Goal: Task Accomplishment & Management: Use online tool/utility

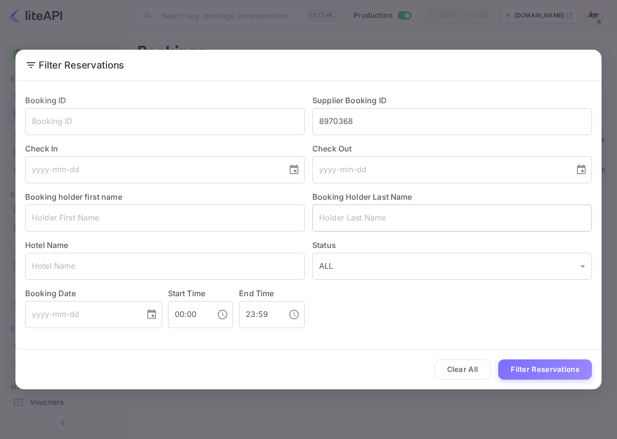
click at [378, 215] on input "text" at bounding box center [451, 218] width 279 height 27
click at [456, 365] on button "Clear All" at bounding box center [462, 370] width 56 height 21
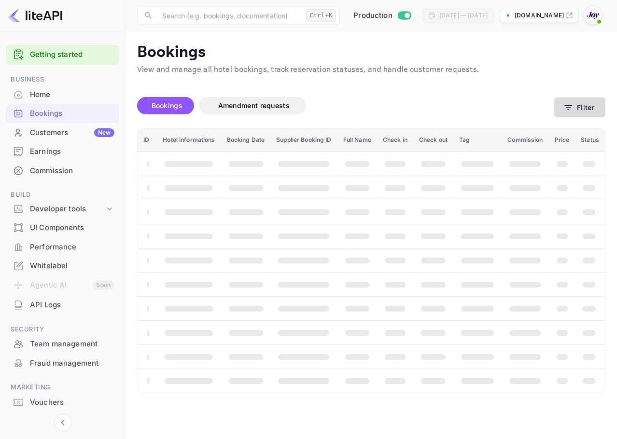
click at [589, 105] on button "Filter" at bounding box center [579, 108] width 51 height 20
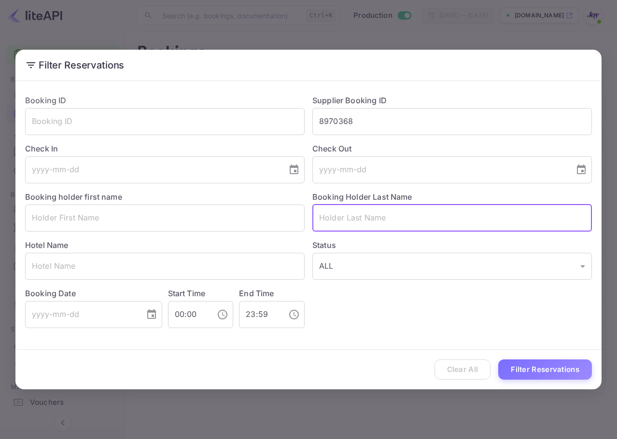
click at [390, 222] on input "text" at bounding box center [451, 218] width 279 height 27
paste input "[PERSON_NAME]"
type input "[PERSON_NAME]"
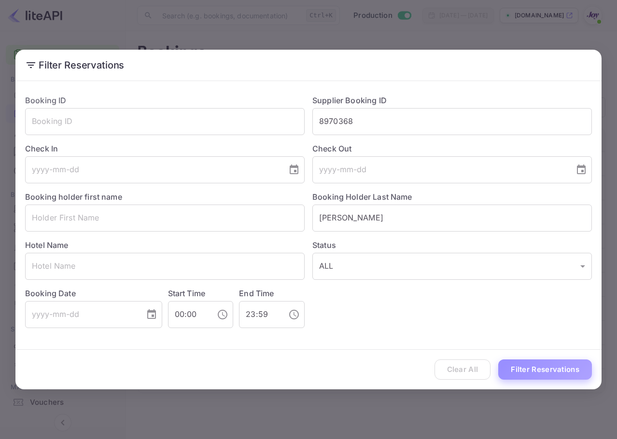
click at [550, 363] on button "Filter Reservations" at bounding box center [545, 370] width 94 height 21
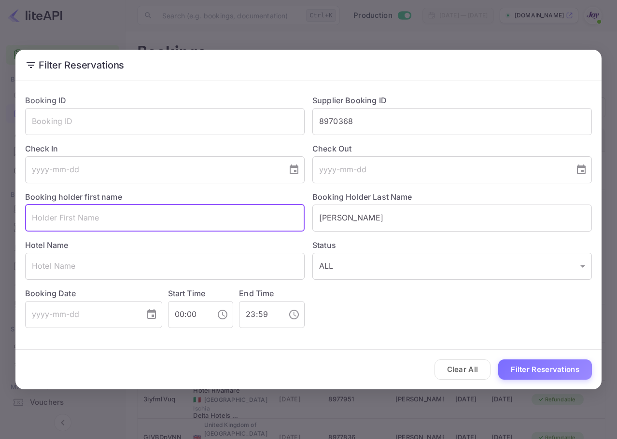
click at [199, 221] on input "text" at bounding box center [164, 218] width 279 height 27
paste input "[PERSON_NAME]"
type input "[PERSON_NAME]"
click at [542, 372] on button "Filter Reservations" at bounding box center [545, 370] width 94 height 21
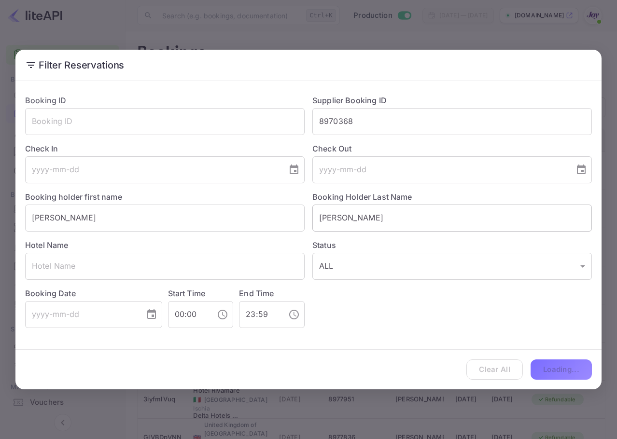
click at [316, 217] on input "[PERSON_NAME]" at bounding box center [451, 218] width 279 height 27
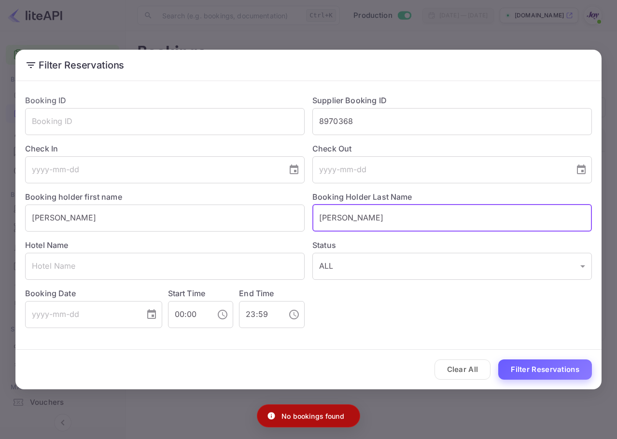
click at [543, 369] on button "Filter Reservations" at bounding box center [545, 370] width 94 height 21
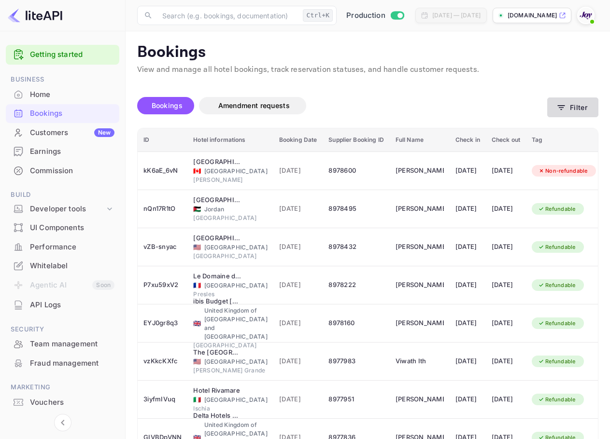
click at [567, 109] on button "Filter" at bounding box center [572, 108] width 51 height 20
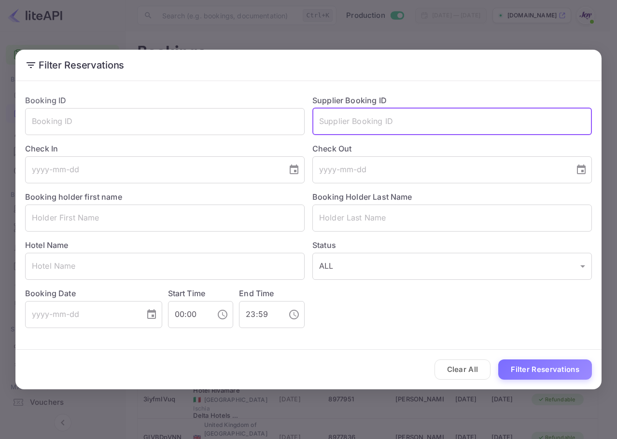
click at [410, 117] on input "text" at bounding box center [451, 121] width 279 height 27
paste input "[PERSON_NAME]"
type input "[PERSON_NAME]"
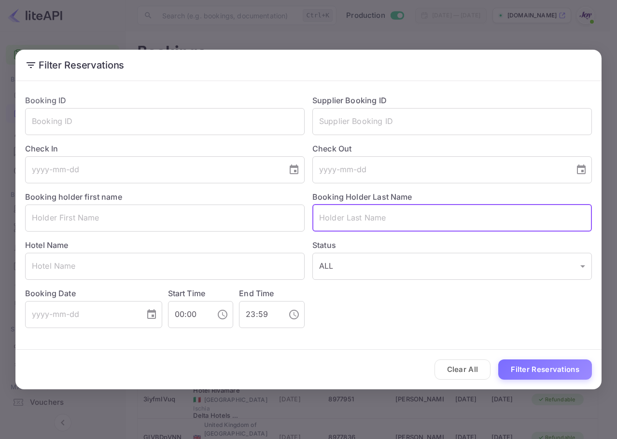
click at [405, 212] on input "text" at bounding box center [451, 218] width 279 height 27
paste input "[PERSON_NAME]"
type input "[PERSON_NAME]"
drag, startPoint x: 529, startPoint y: 354, endPoint x: 531, endPoint y: 369, distance: 14.6
click at [529, 355] on div "Clear All Filter Reservations" at bounding box center [308, 370] width 586 height 40
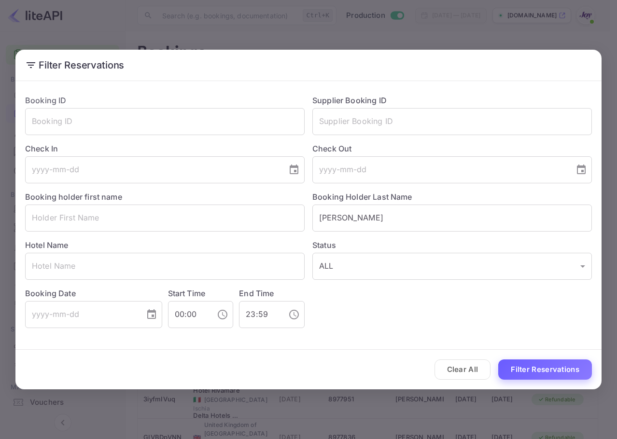
click at [531, 370] on button "Filter Reservations" at bounding box center [545, 370] width 94 height 21
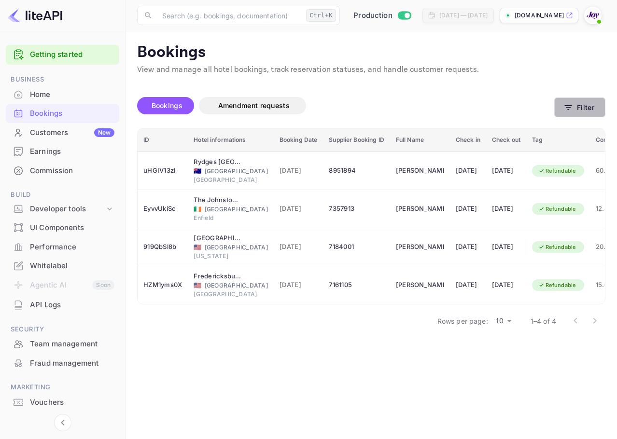
click at [586, 118] on div "Bookings Amendment requests Filter" at bounding box center [371, 107] width 468 height 41
click at [579, 105] on button "Filter" at bounding box center [579, 108] width 51 height 20
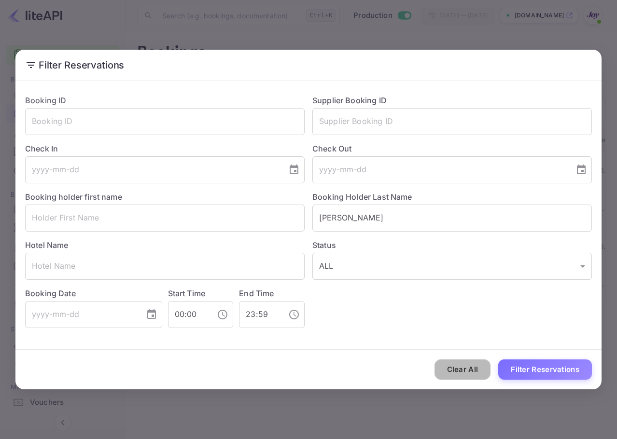
click at [463, 363] on button "Clear All" at bounding box center [462, 370] width 56 height 21
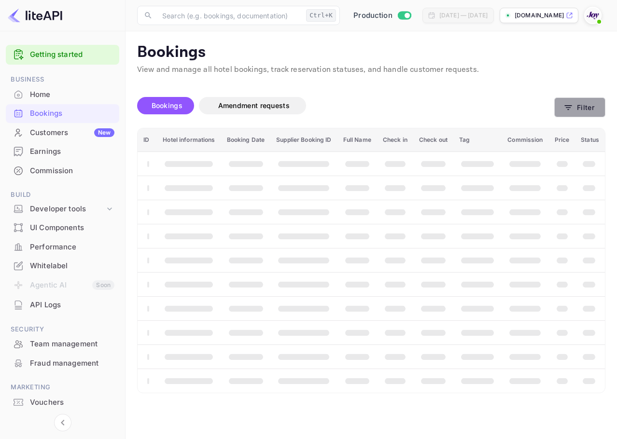
click at [589, 109] on button "Filter" at bounding box center [579, 108] width 51 height 20
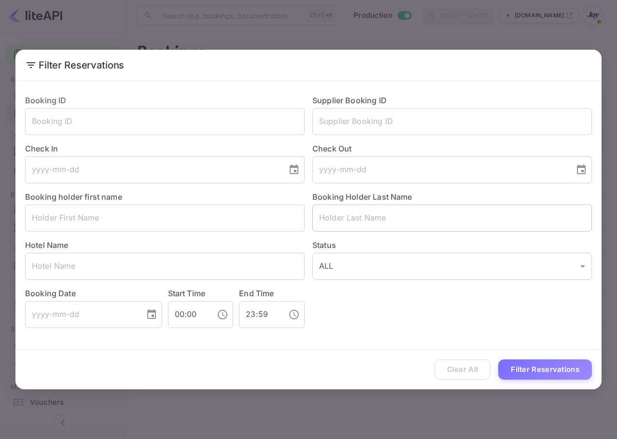
click at [394, 223] on input "text" at bounding box center [451, 218] width 279 height 27
paste input "Kerrigan"
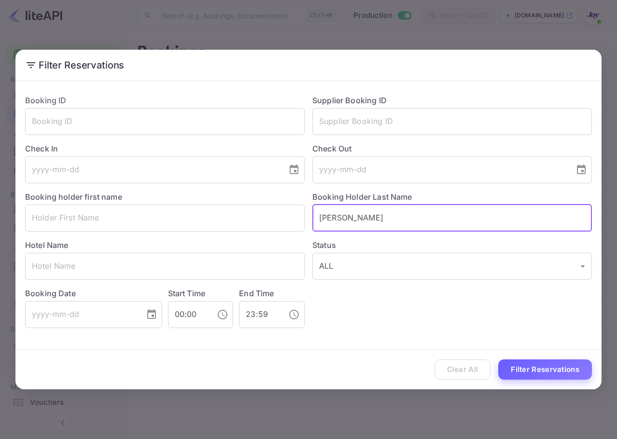
type input "Kerrigan"
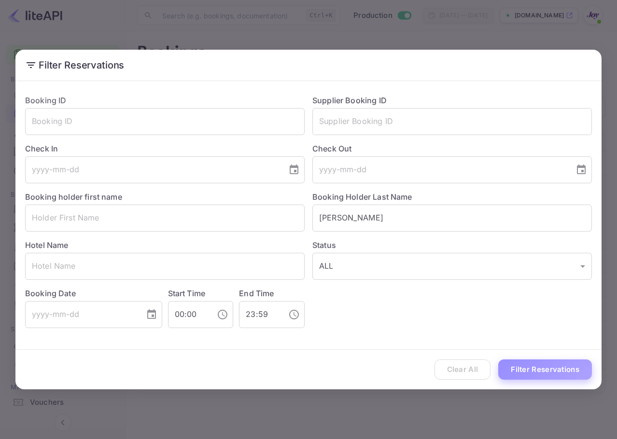
click at [560, 372] on button "Filter Reservations" at bounding box center [545, 370] width 94 height 21
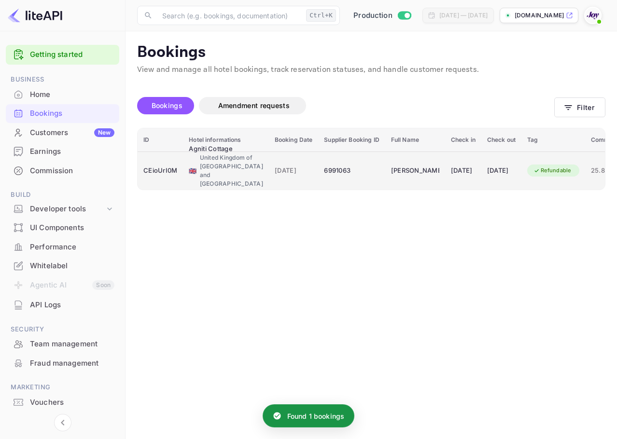
click at [474, 165] on td "01 Sep 2025" at bounding box center [463, 171] width 36 height 38
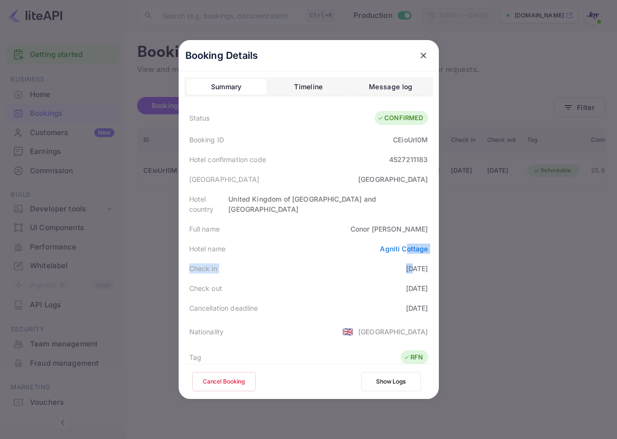
drag, startPoint x: 424, startPoint y: 265, endPoint x: 404, endPoint y: 228, distance: 41.9
click at [404, 231] on div "Status CONFIRMED Booking ID CEioUrI0M Hotel confirmation code 4527211183 Hotel …" at bounding box center [308, 345] width 249 height 478
click at [474, 135] on div at bounding box center [308, 219] width 617 height 439
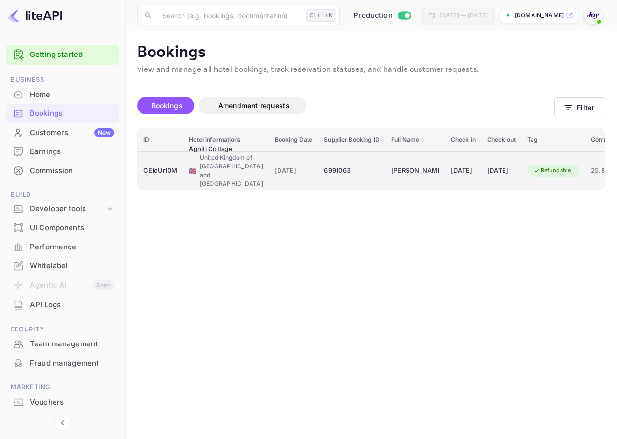
click at [481, 182] on td "03 Sep 2025" at bounding box center [501, 171] width 40 height 38
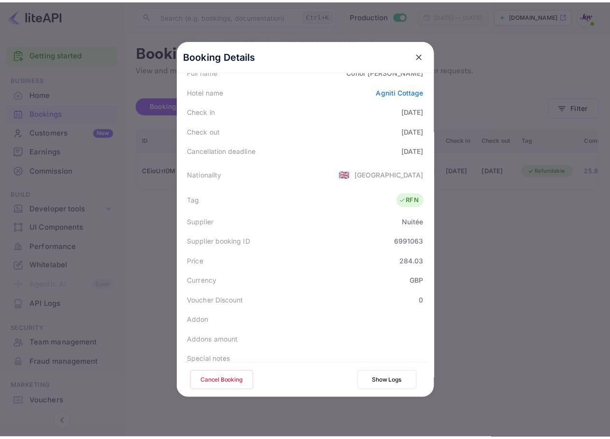
scroll to position [214, 0]
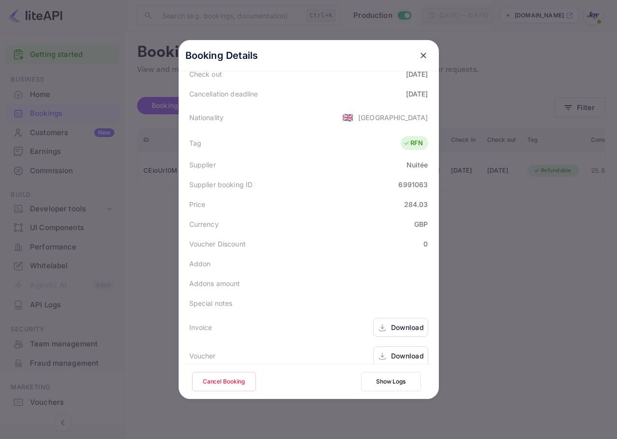
click at [415, 318] on div "Download" at bounding box center [400, 327] width 55 height 19
click at [385, 347] on div "Download" at bounding box center [400, 356] width 55 height 19
click at [422, 54] on icon "close" at bounding box center [424, 56] width 10 height 10
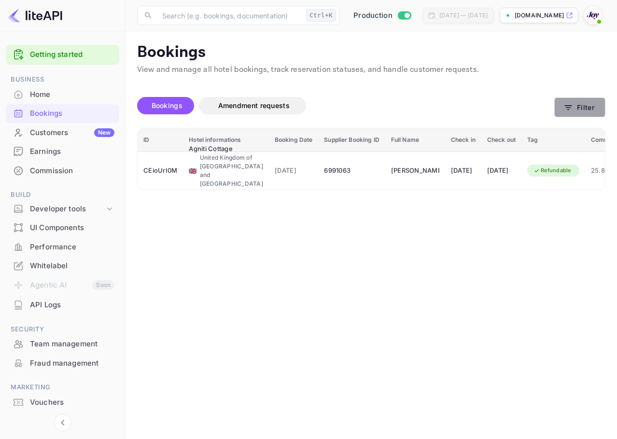
click at [604, 101] on button "Filter" at bounding box center [579, 108] width 51 height 20
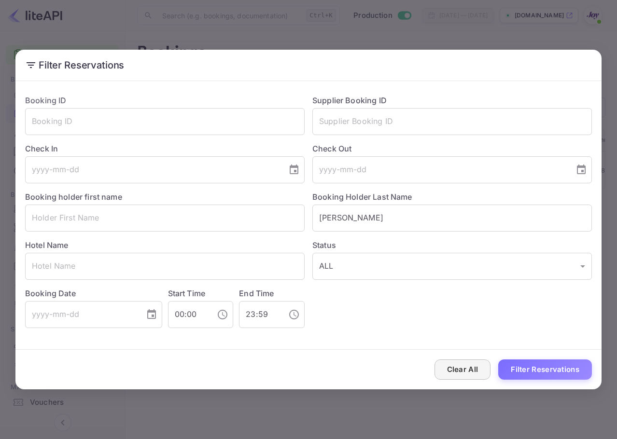
click at [450, 368] on button "Clear All" at bounding box center [462, 370] width 56 height 21
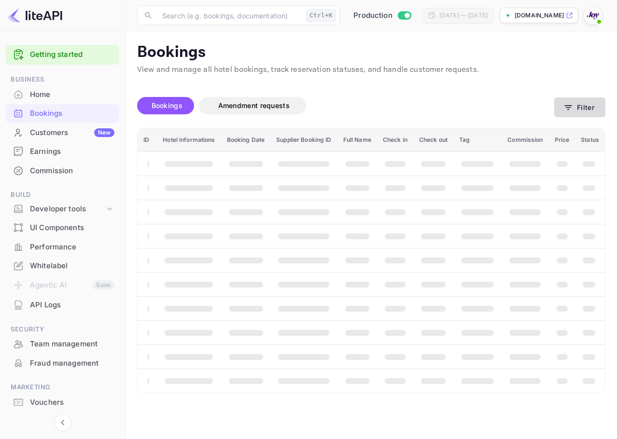
click at [581, 104] on button "Filter" at bounding box center [579, 108] width 51 height 20
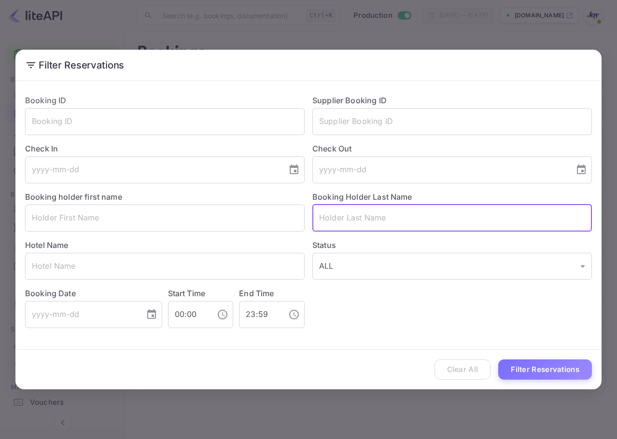
drag, startPoint x: 422, startPoint y: 218, endPoint x: 447, endPoint y: 244, distance: 35.5
click at [421, 217] on input "text" at bounding box center [451, 218] width 279 height 27
paste input "Rose"
type input "Rose"
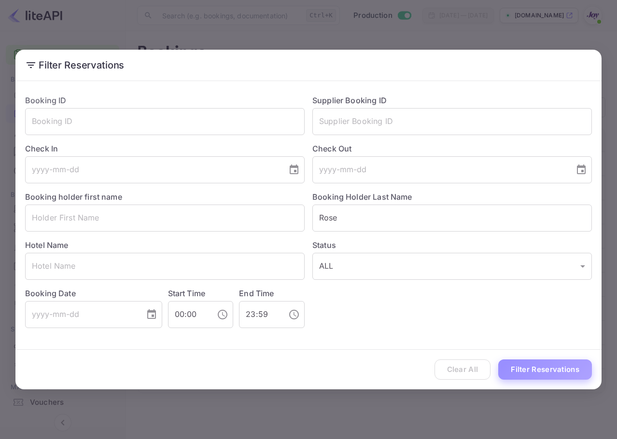
click at [557, 368] on button "Filter Reservations" at bounding box center [545, 370] width 94 height 21
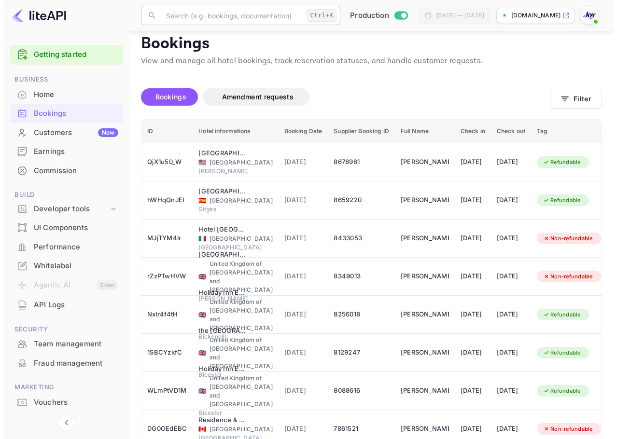
scroll to position [0, 0]
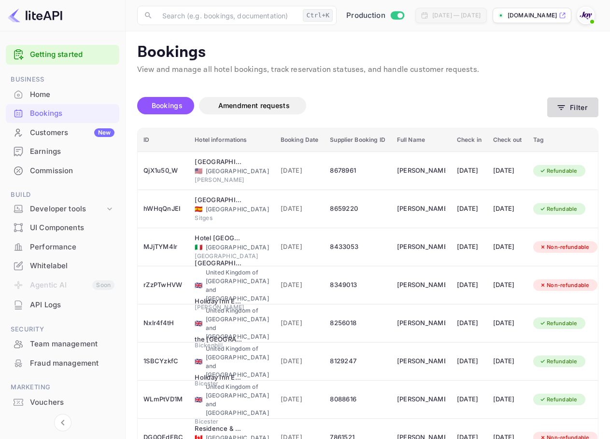
click at [578, 112] on button "Filter" at bounding box center [572, 108] width 51 height 20
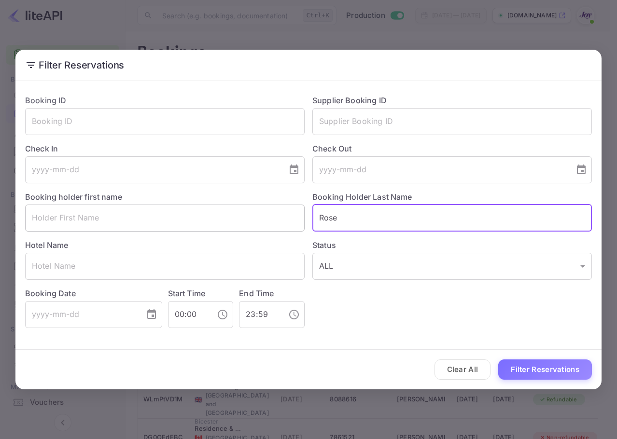
drag, startPoint x: 413, startPoint y: 224, endPoint x: 286, endPoint y: 218, distance: 127.1
click at [268, 209] on div "Booking ID ​ Supplier Booking ID ​ Check In ​ Check Out ​ Booking holder first …" at bounding box center [304, 207] width 574 height 241
click at [467, 366] on button "Clear All" at bounding box center [462, 370] width 56 height 21
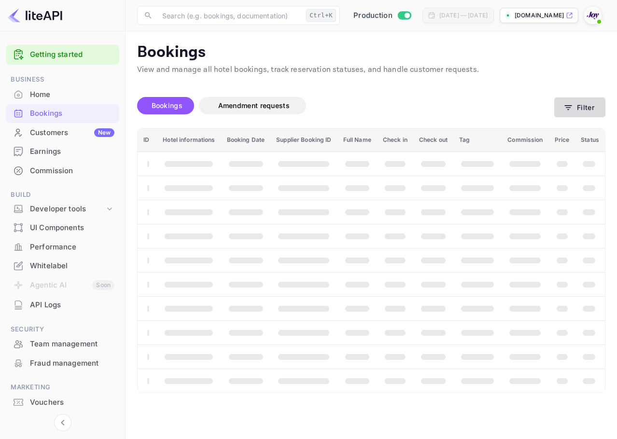
click at [579, 108] on button "Filter" at bounding box center [579, 108] width 51 height 20
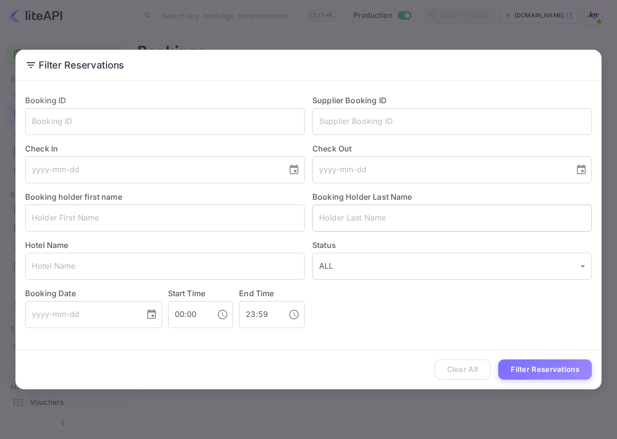
click at [374, 216] on input "text" at bounding box center [451, 218] width 279 height 27
paste input "7069673"
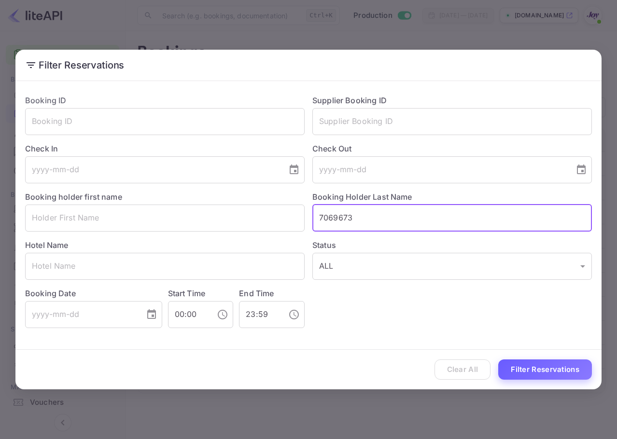
type input "7069673"
click at [557, 377] on button "Filter Reservations" at bounding box center [545, 370] width 94 height 21
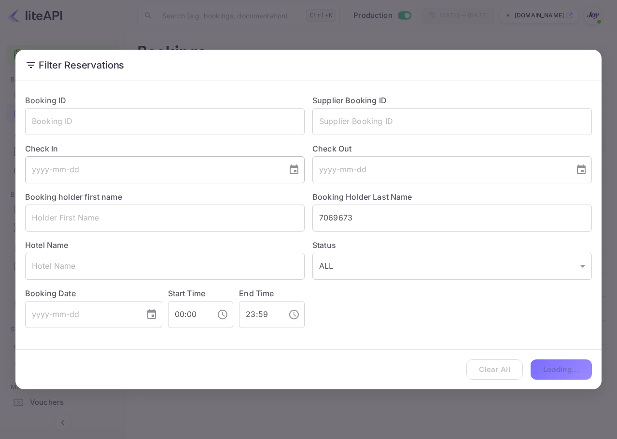
drag, startPoint x: 156, startPoint y: 182, endPoint x: 167, endPoint y: 183, distance: 10.6
click at [157, 182] on div "Booking ID ​ Supplier Booking ID ​ Check In ​ Check Out ​ Booking holder first …" at bounding box center [304, 207] width 574 height 241
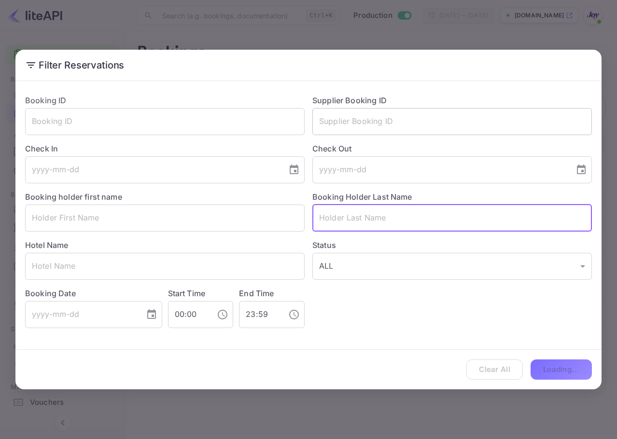
click at [376, 123] on input "text" at bounding box center [451, 121] width 279 height 27
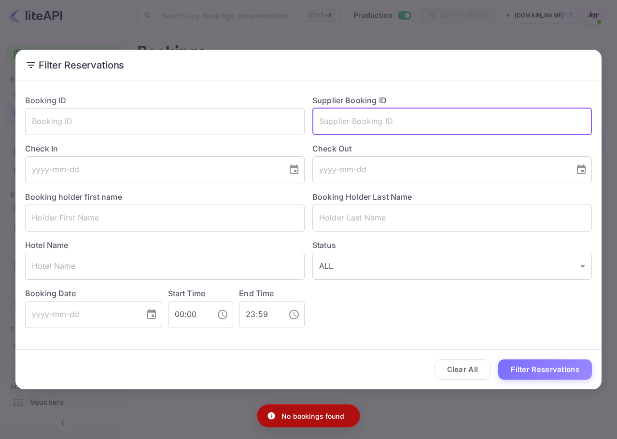
paste input "7069673"
type input "7069673"
click at [548, 363] on button "Filter Reservations" at bounding box center [545, 370] width 94 height 21
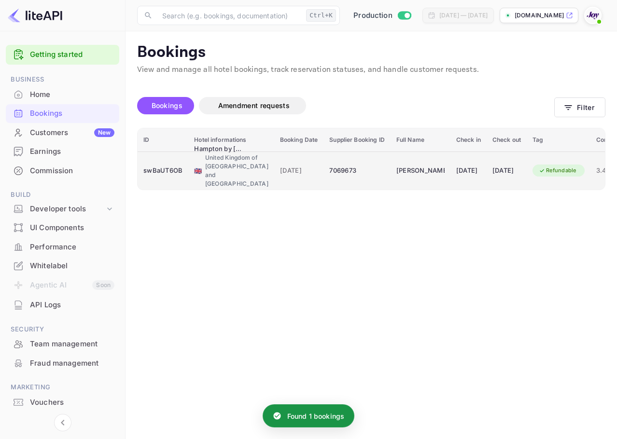
click at [348, 178] on div "7069673" at bounding box center [356, 170] width 55 height 15
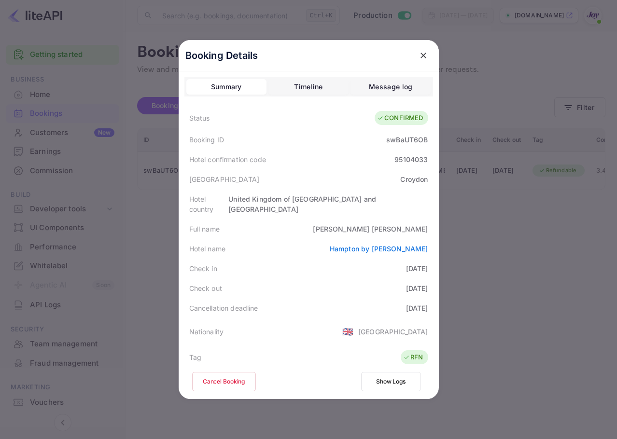
scroll to position [48, 0]
